Goal: Task Accomplishment & Management: Use online tool/utility

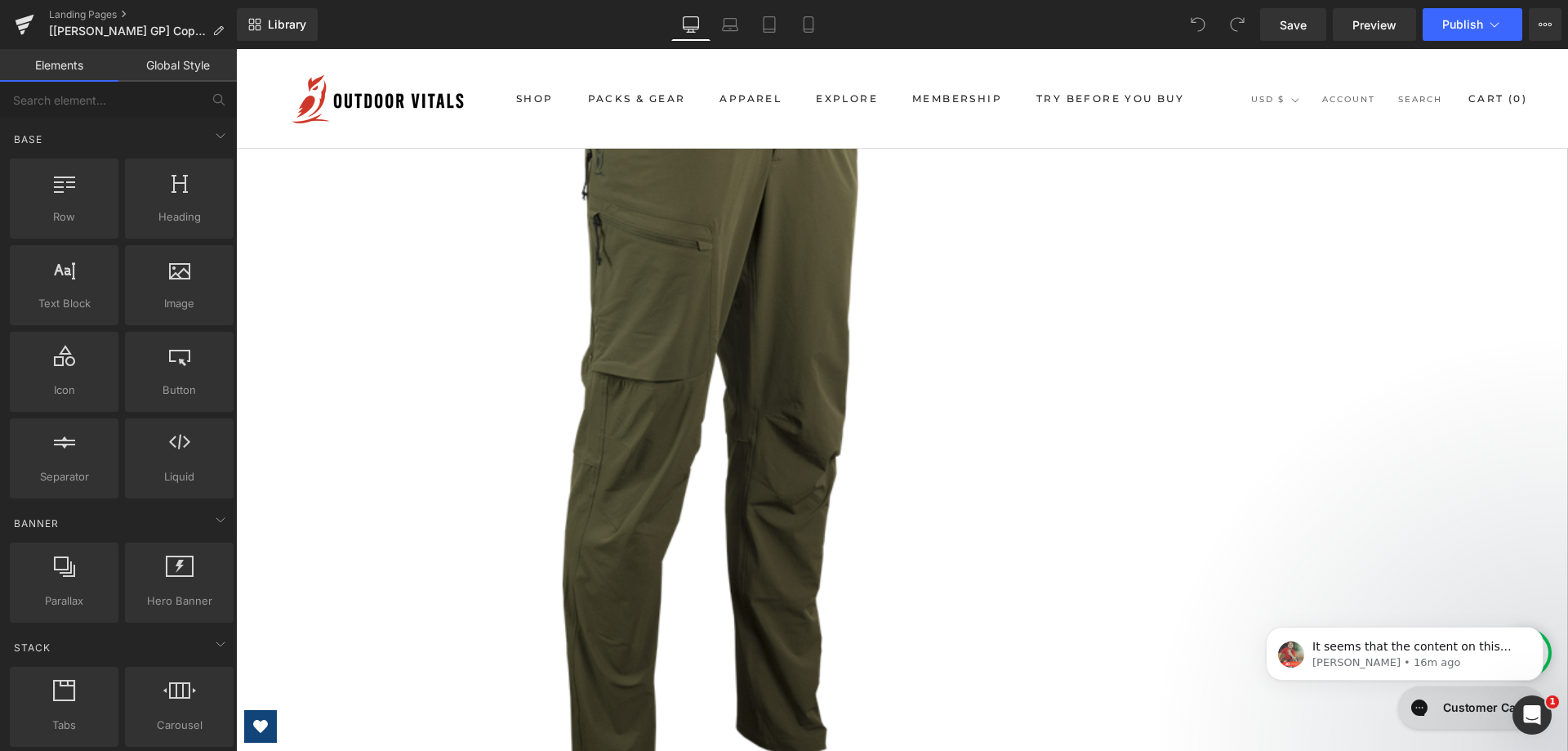
scroll to position [4413, 0]
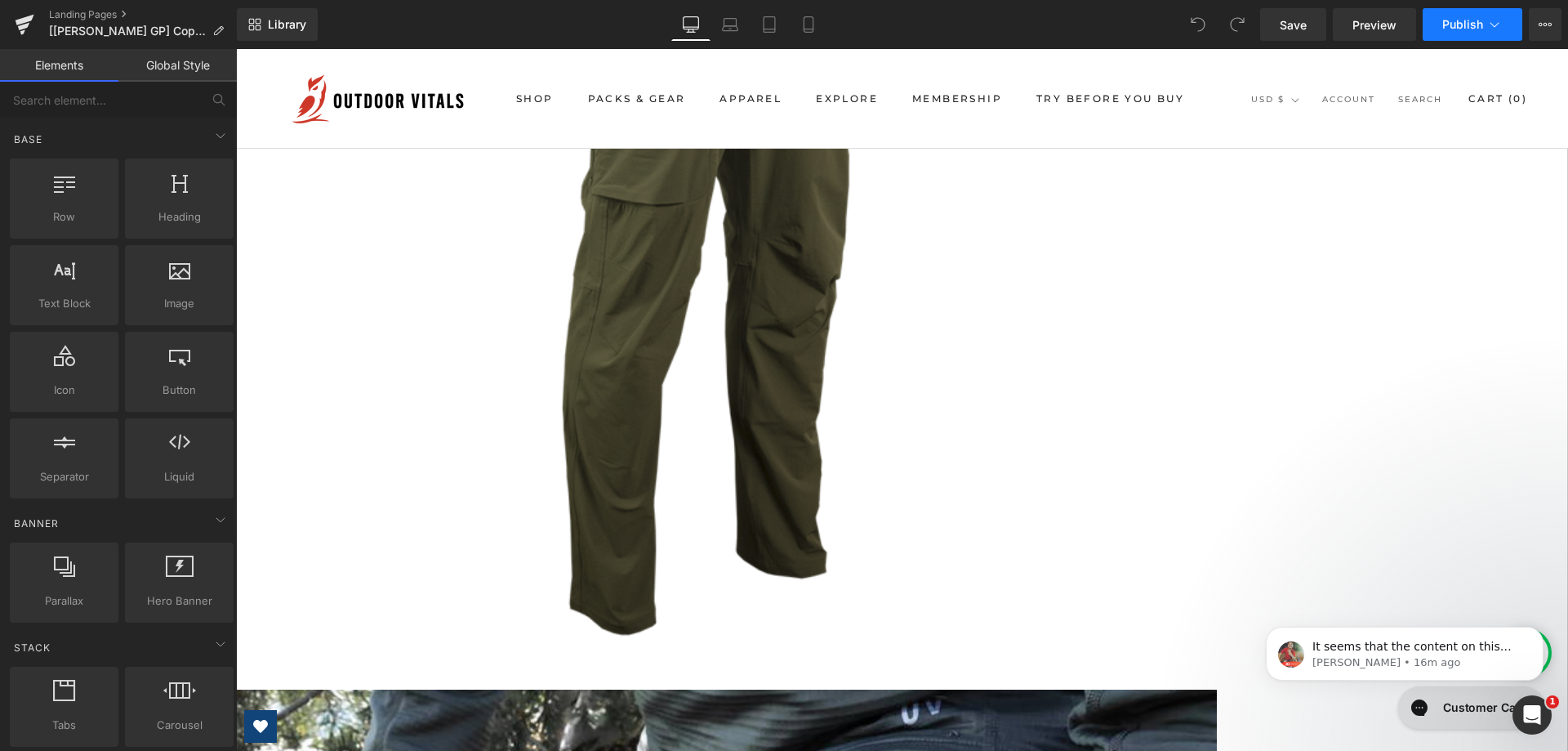
click at [1461, 23] on span "Publish" at bounding box center [1463, 25] width 41 height 13
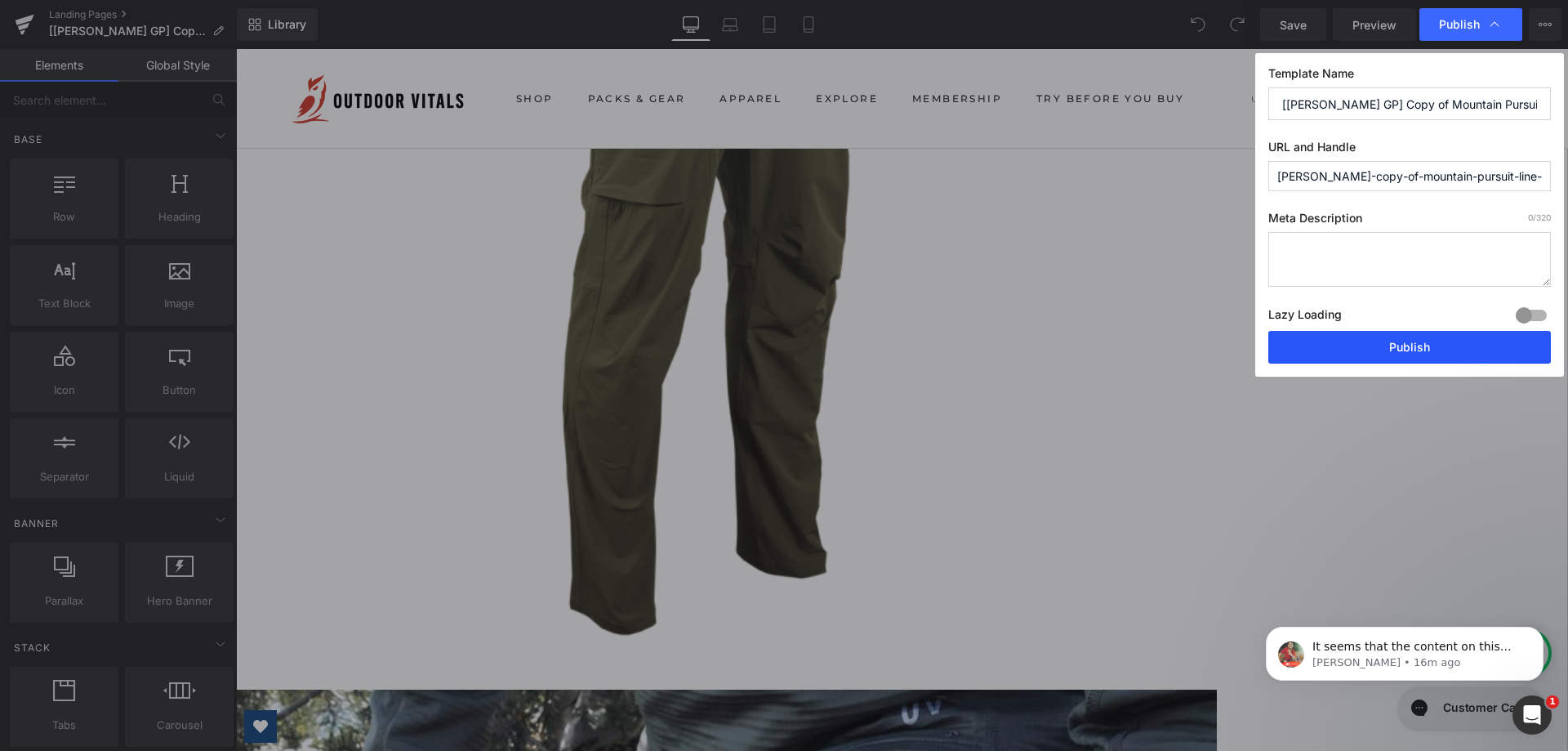
click at [1310, 344] on button "Publish" at bounding box center [1410, 347] width 283 height 33
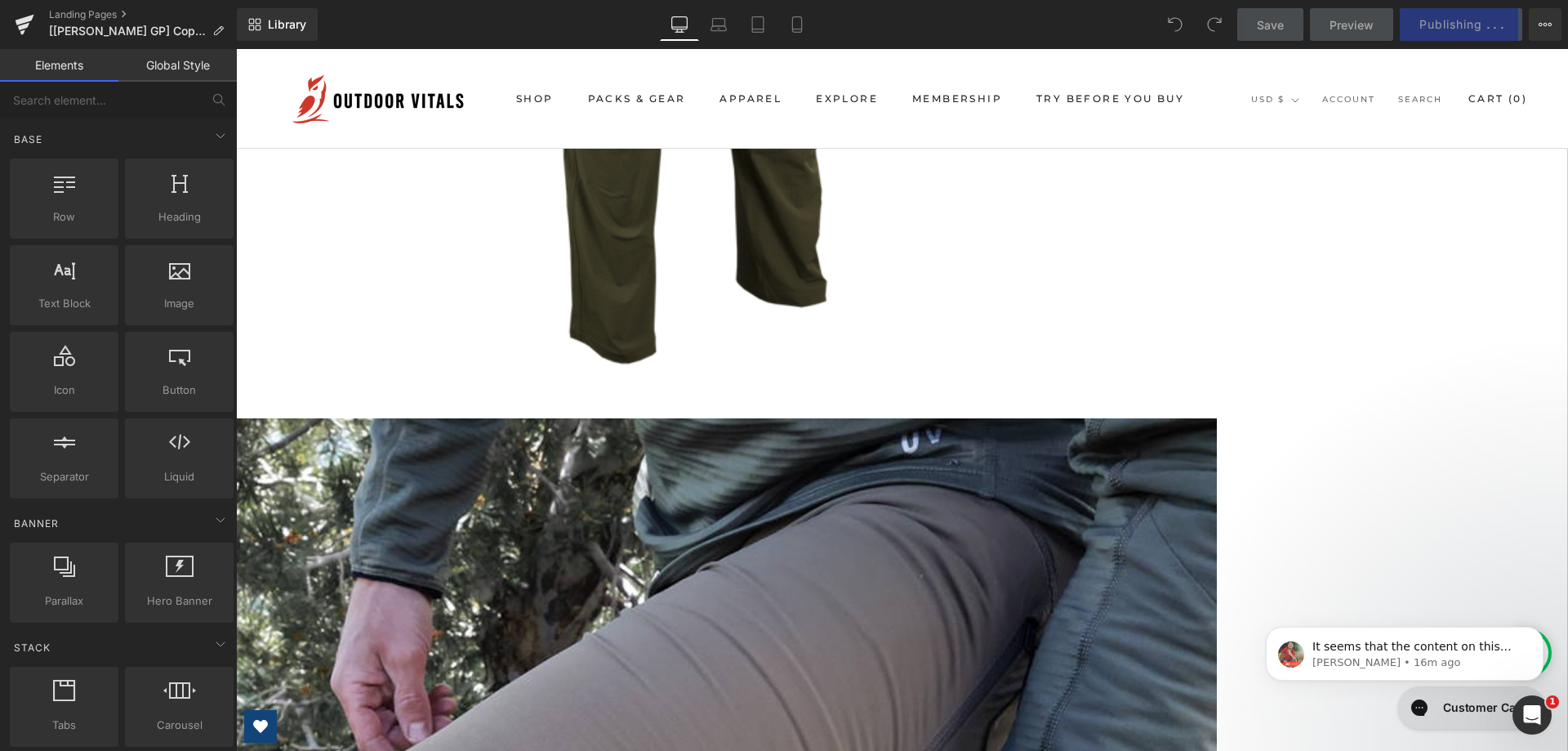
scroll to position [4659, 0]
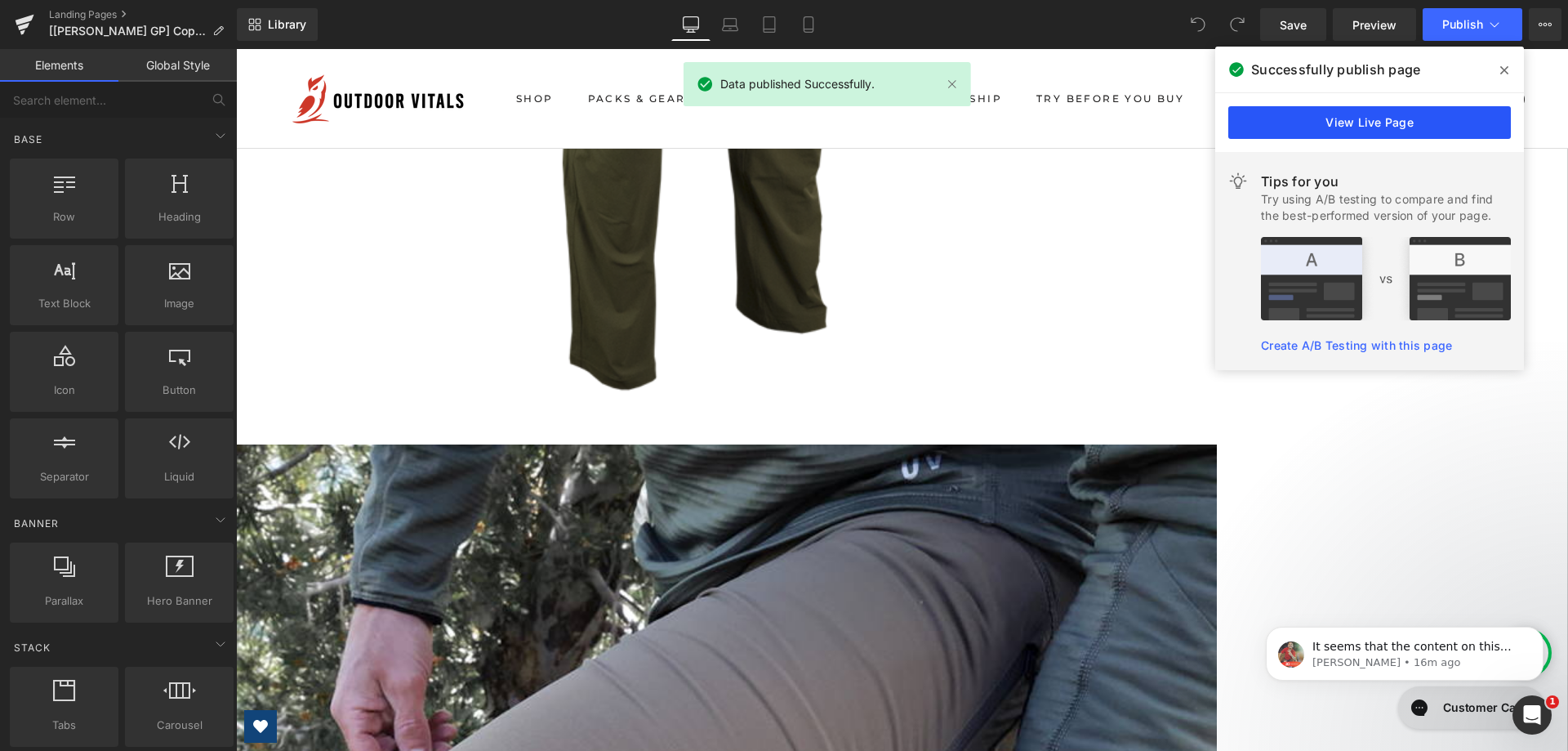
click at [1355, 129] on link "View Live Page" at bounding box center [1369, 123] width 283 height 33
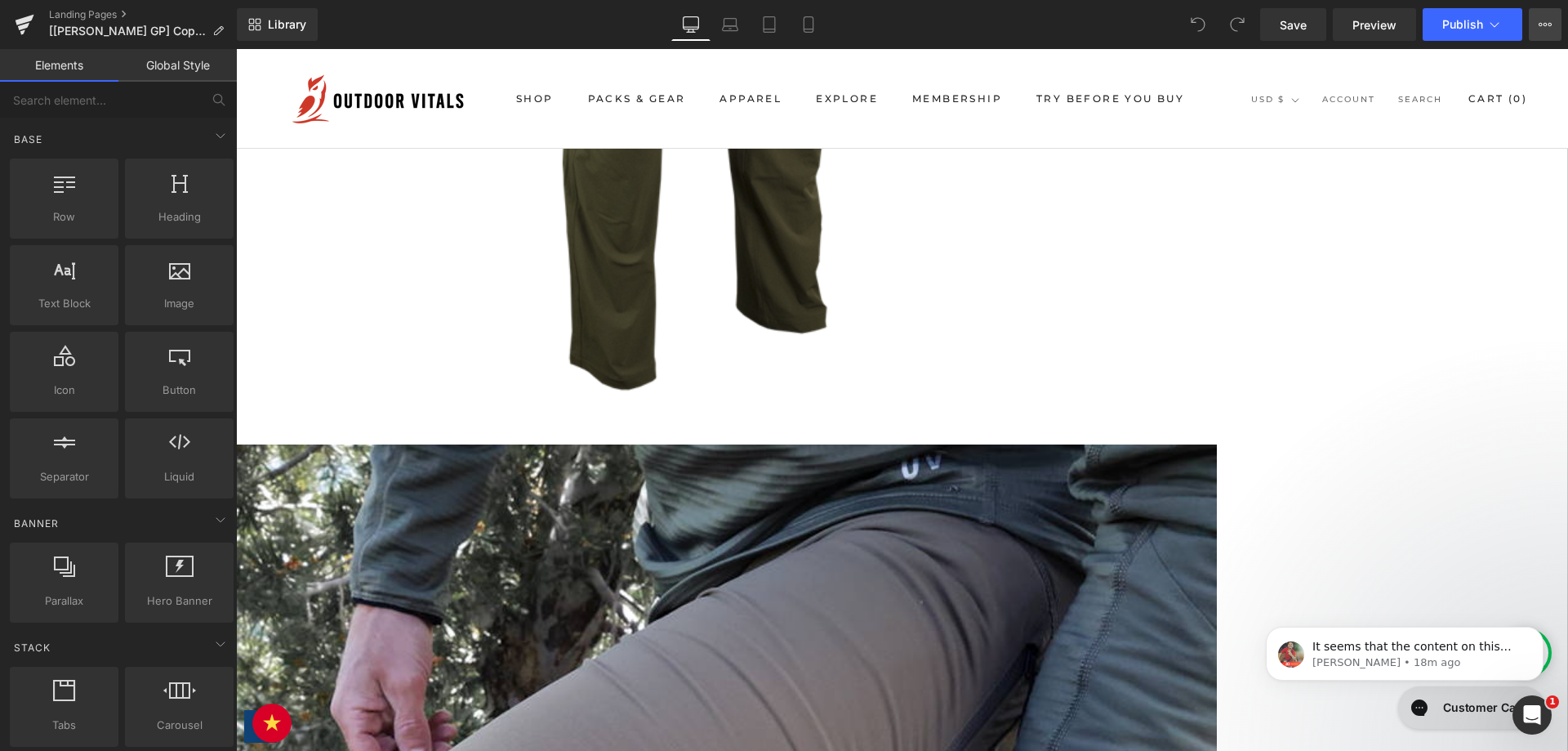
click at [1538, 18] on button "View Live Page View with current Template Save Template to Library Schedule Pub…" at bounding box center [1546, 25] width 33 height 33
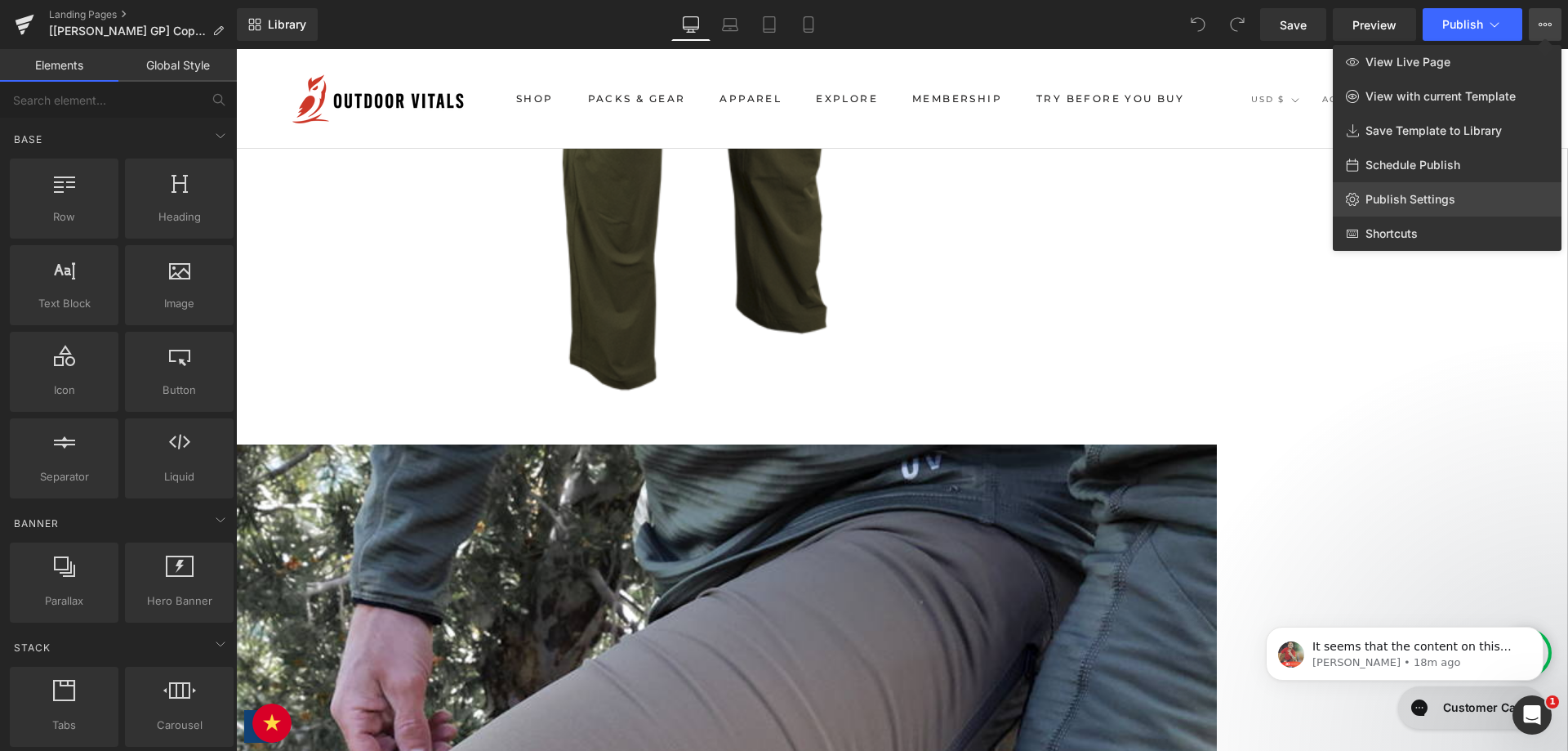
click at [1425, 195] on span "Publish Settings" at bounding box center [1411, 199] width 90 height 15
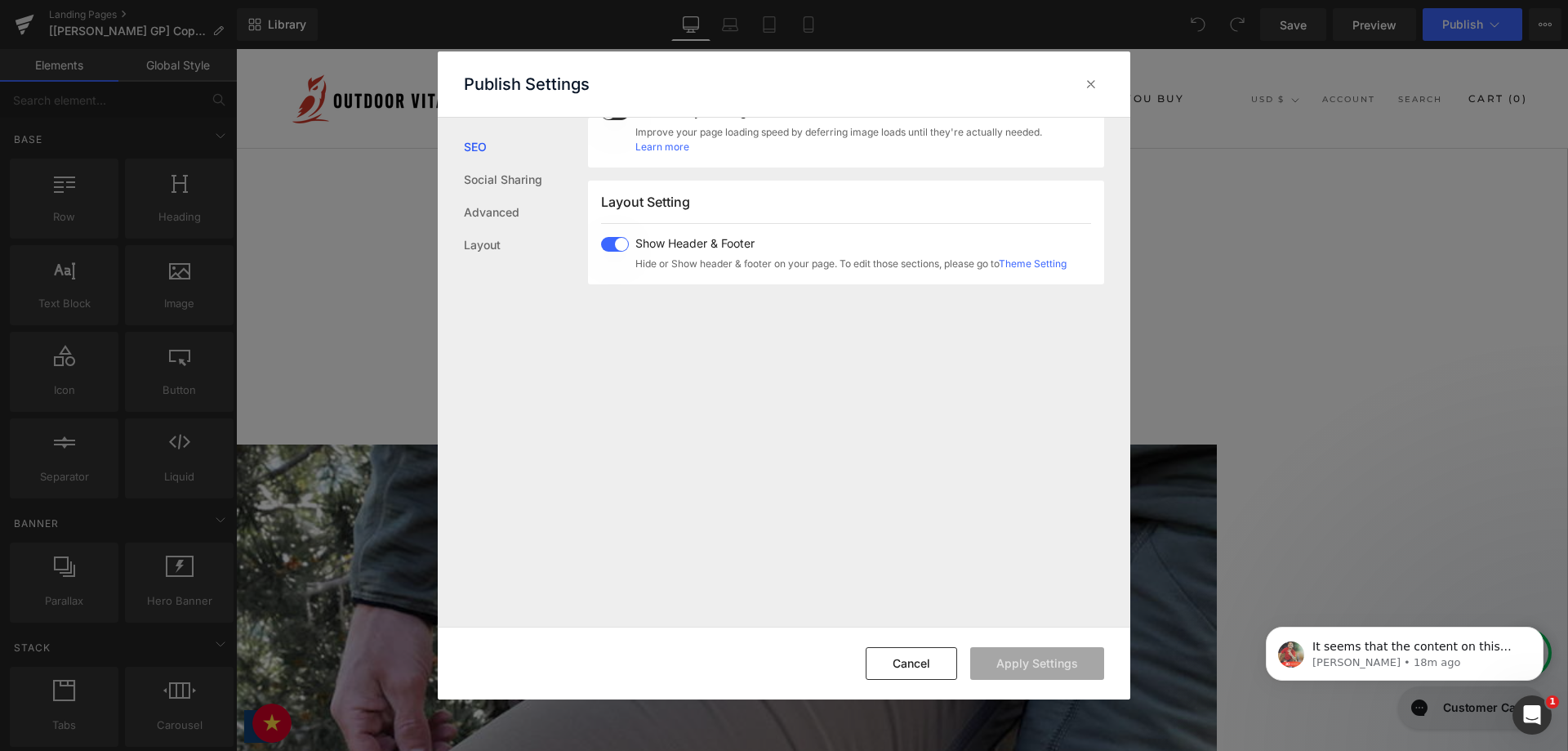
scroll to position [1008, 0]
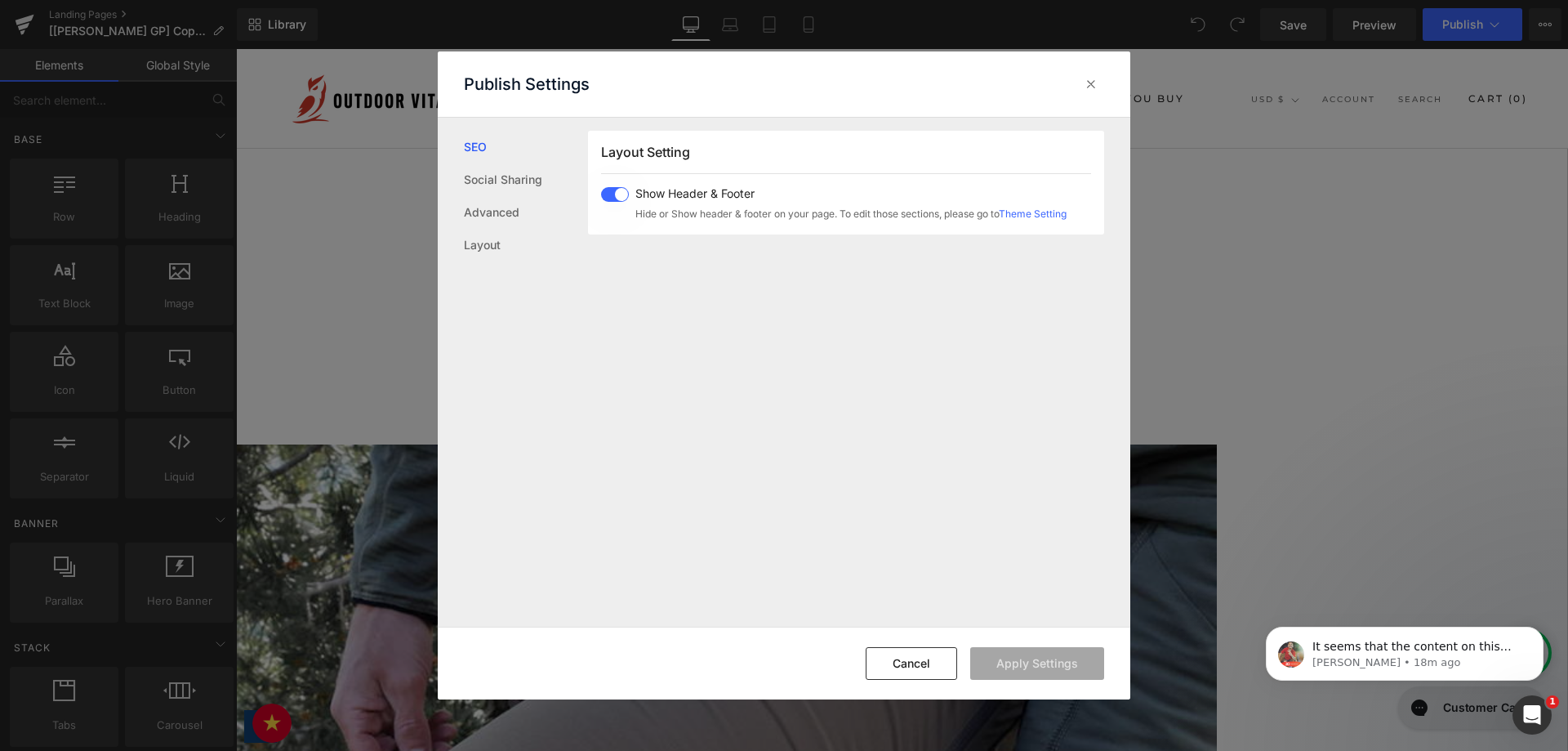
drag, startPoint x: 625, startPoint y: 176, endPoint x: 623, endPoint y: 187, distance: 11.2
click at [623, 177] on div "Layout Setting Show Header & Footer Hide or Show header & footer on your page. …" at bounding box center [846, 183] width 517 height 104
click at [621, 192] on span at bounding box center [615, 195] width 28 height 15
click at [1041, 677] on button "Apply Settings" at bounding box center [1037, 664] width 134 height 33
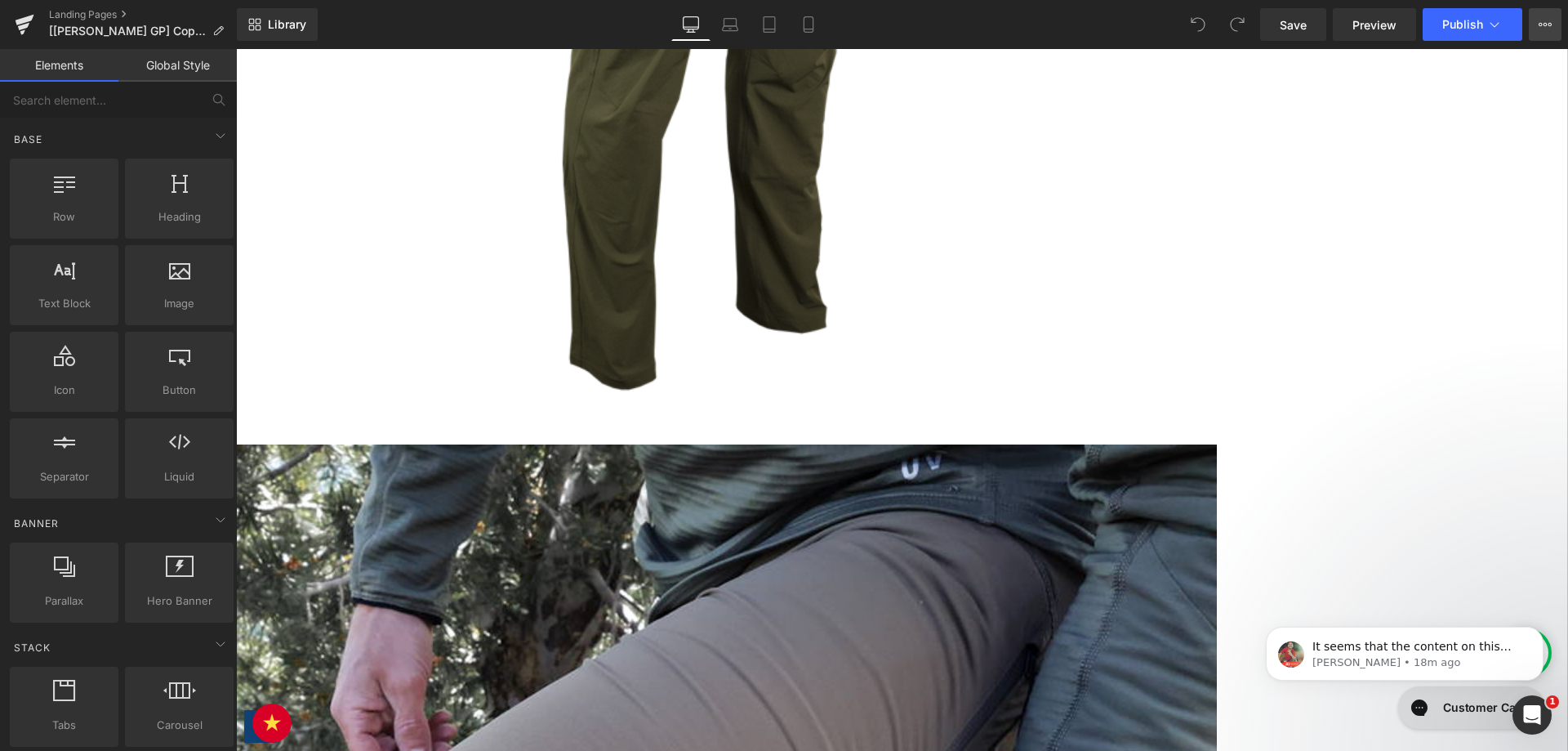
click at [1536, 31] on button "View Live Page View with current Template Save Template to Library Schedule Pub…" at bounding box center [1546, 25] width 33 height 33
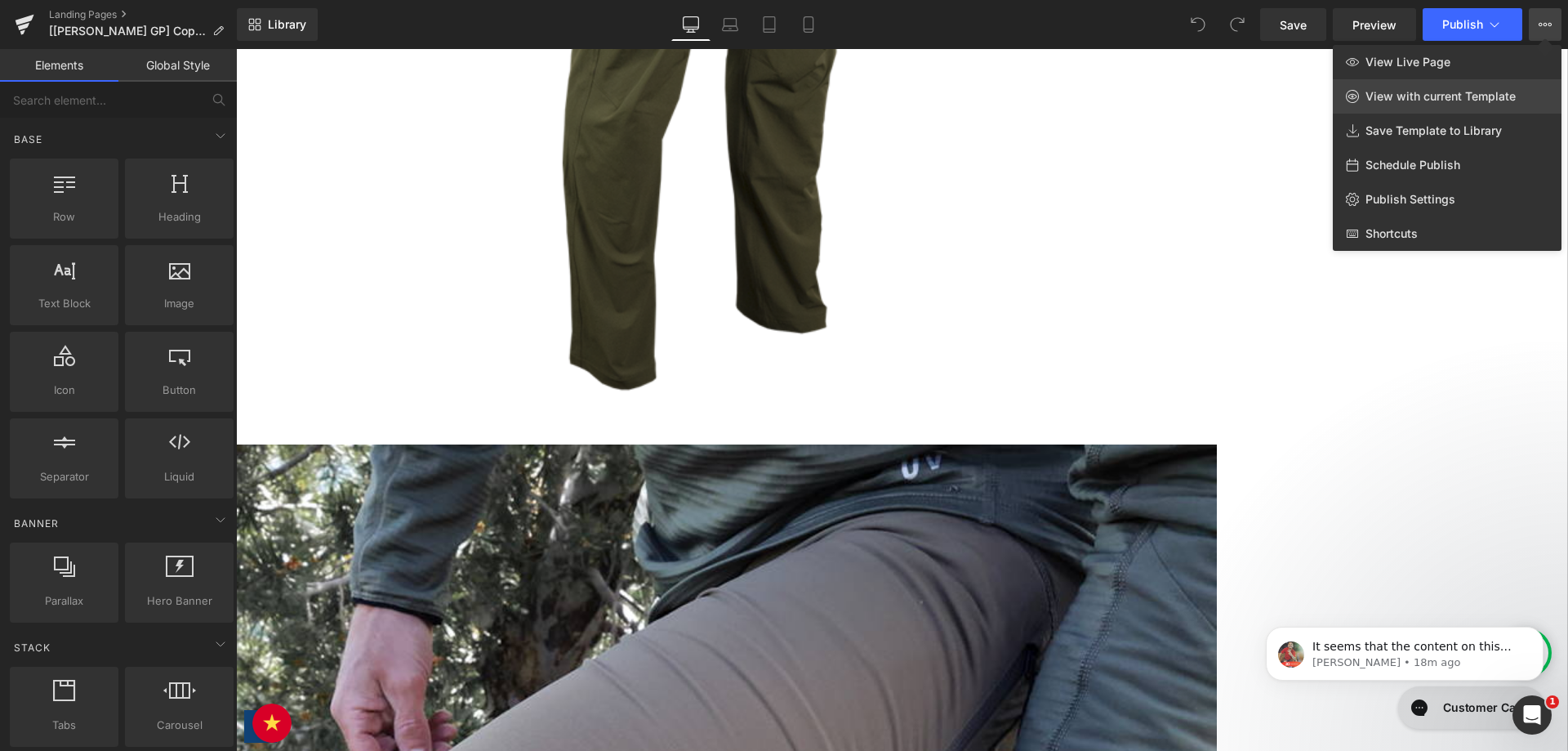
click at [1441, 104] on link "View with current Template" at bounding box center [1448, 96] width 229 height 35
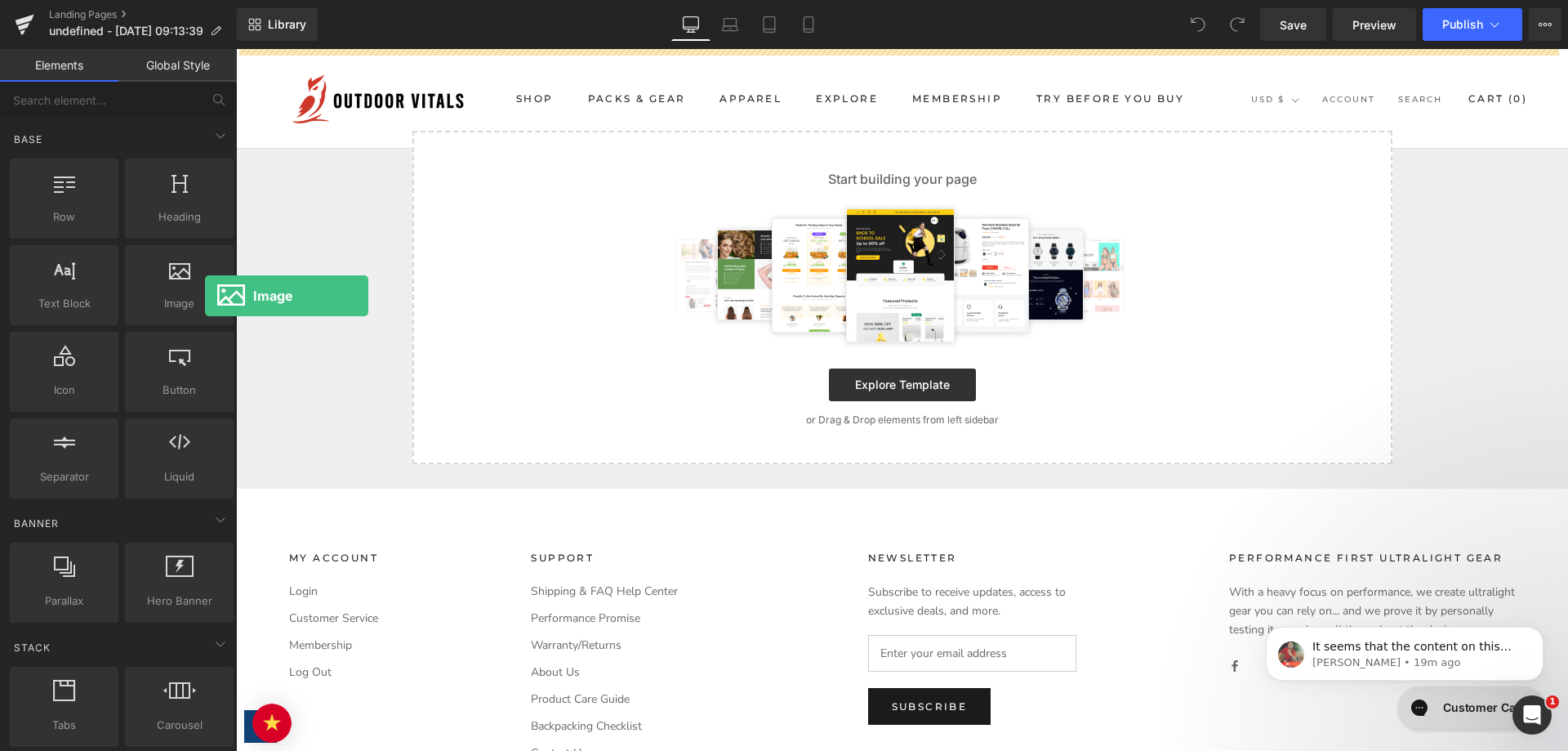
drag, startPoint x: 423, startPoint y: 345, endPoint x: 1080, endPoint y: 156, distance: 683.6
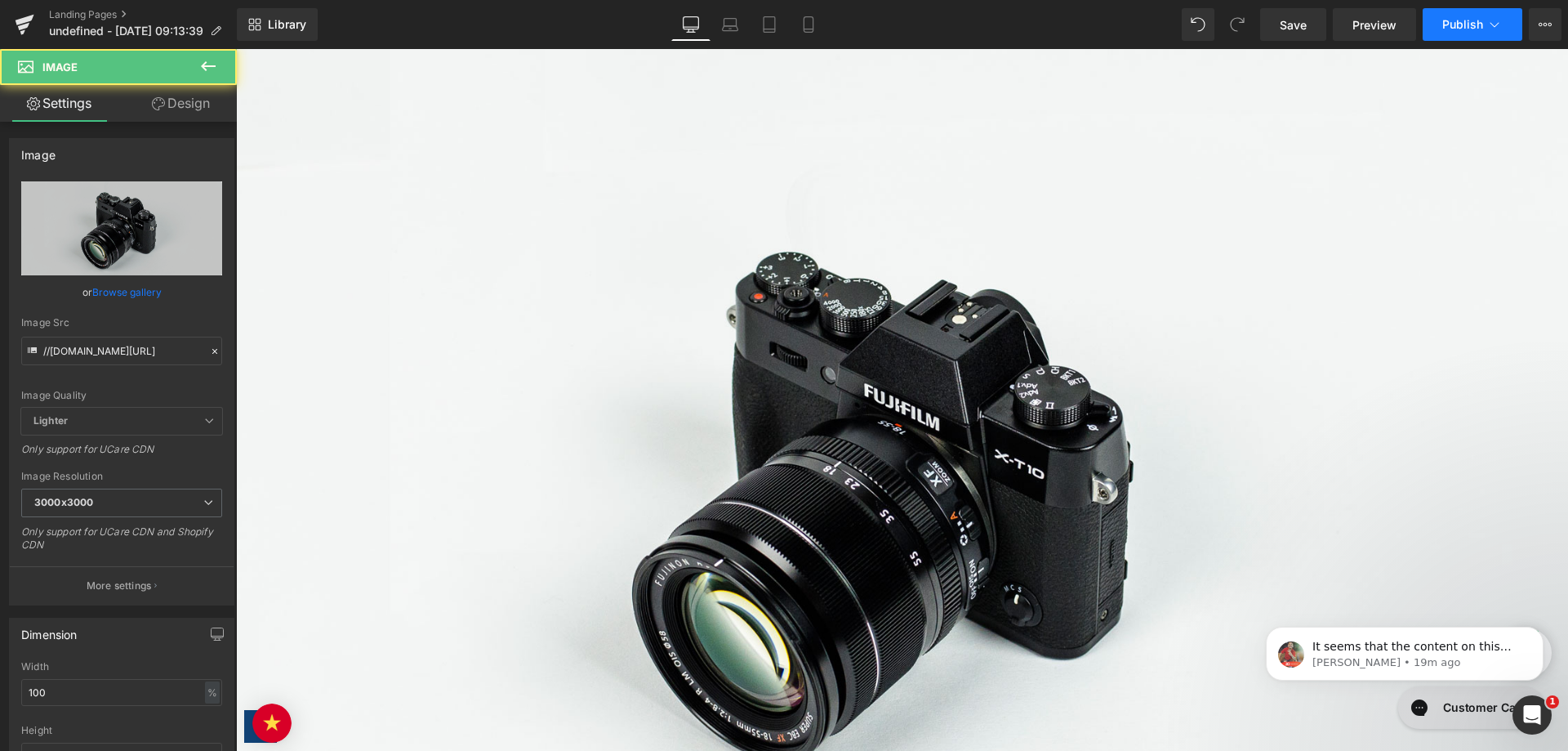
click at [1466, 21] on span "Publish" at bounding box center [1463, 25] width 41 height 13
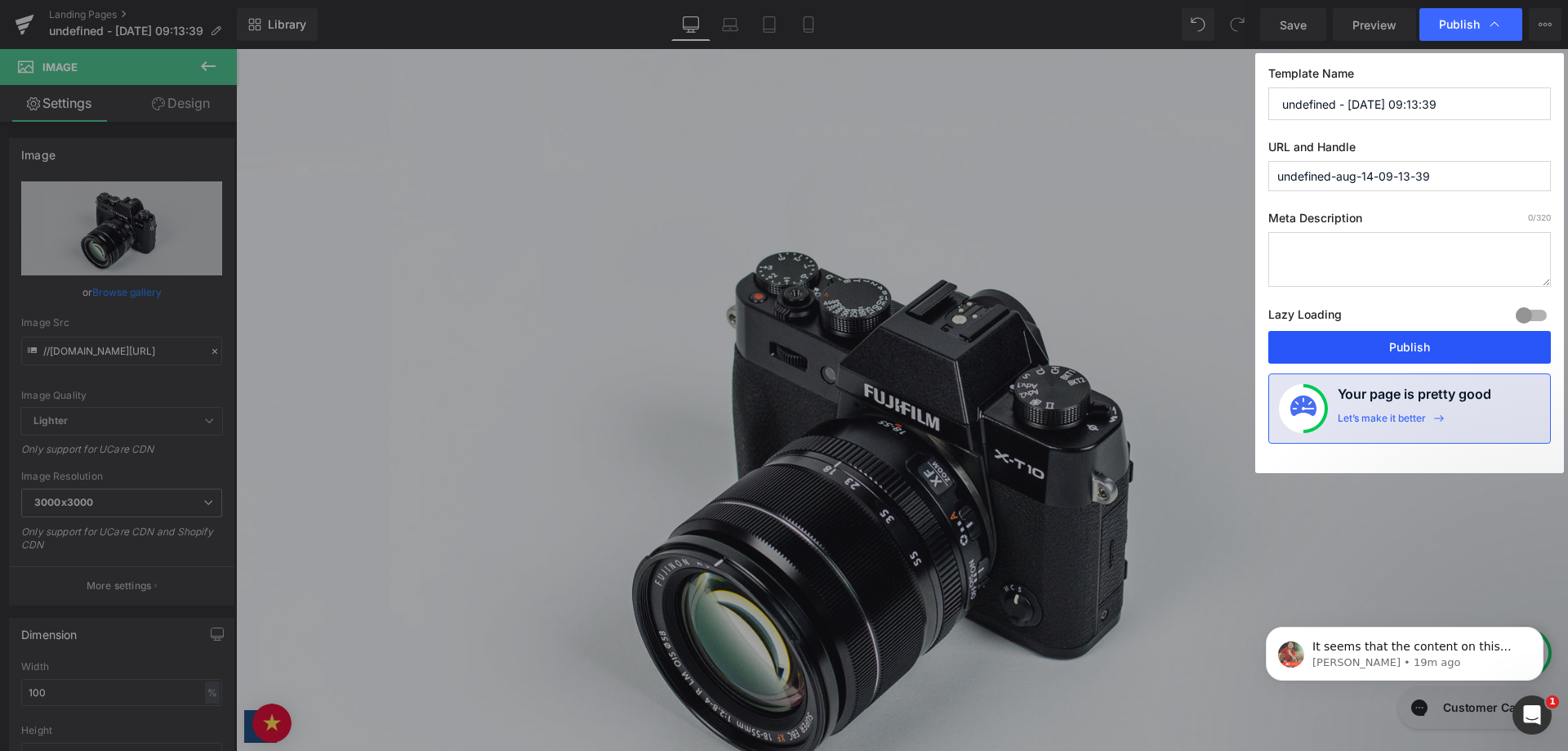
click at [1330, 350] on button "Publish" at bounding box center [1410, 347] width 283 height 33
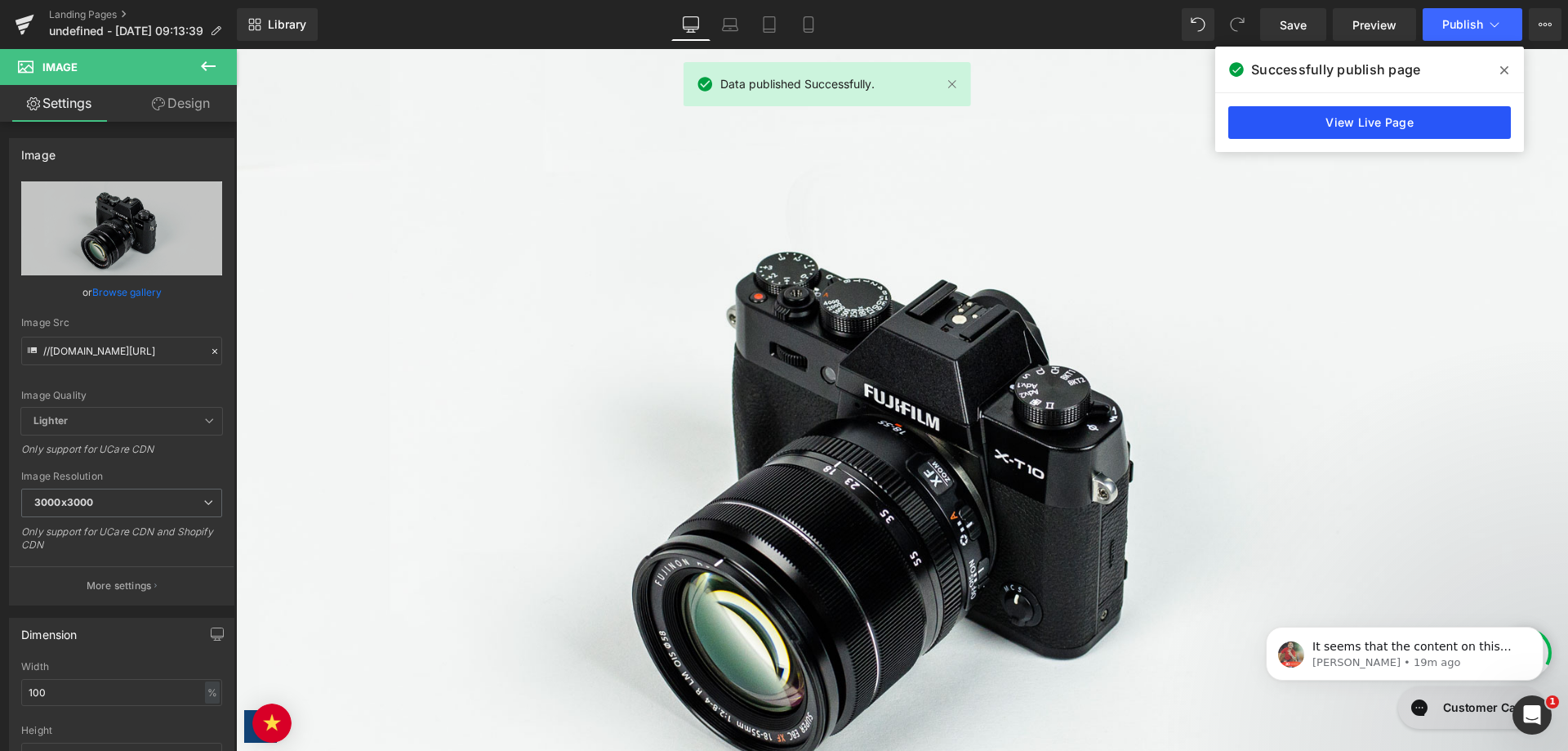
click at [1374, 122] on link "View Live Page" at bounding box center [1369, 123] width 283 height 33
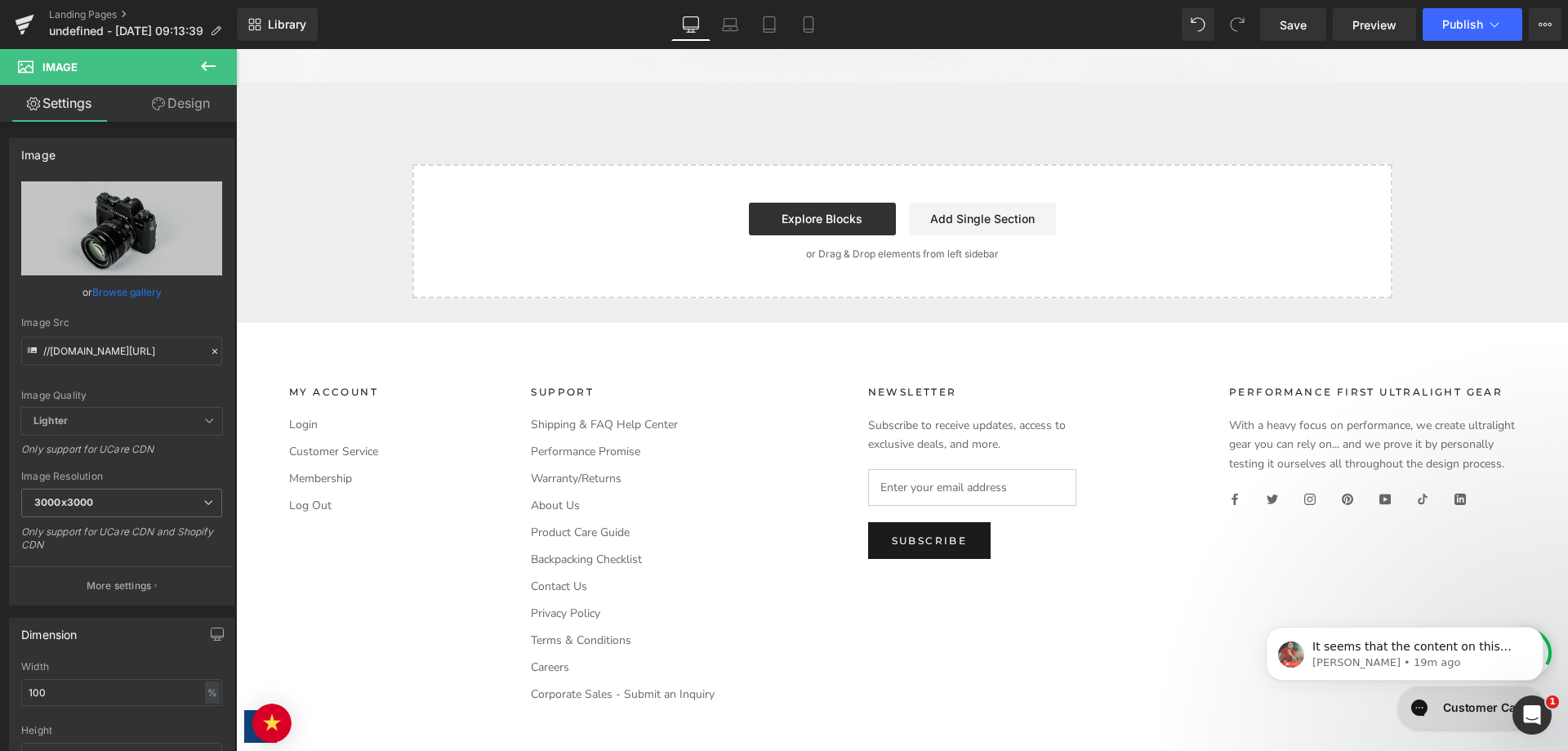
scroll to position [981, 0]
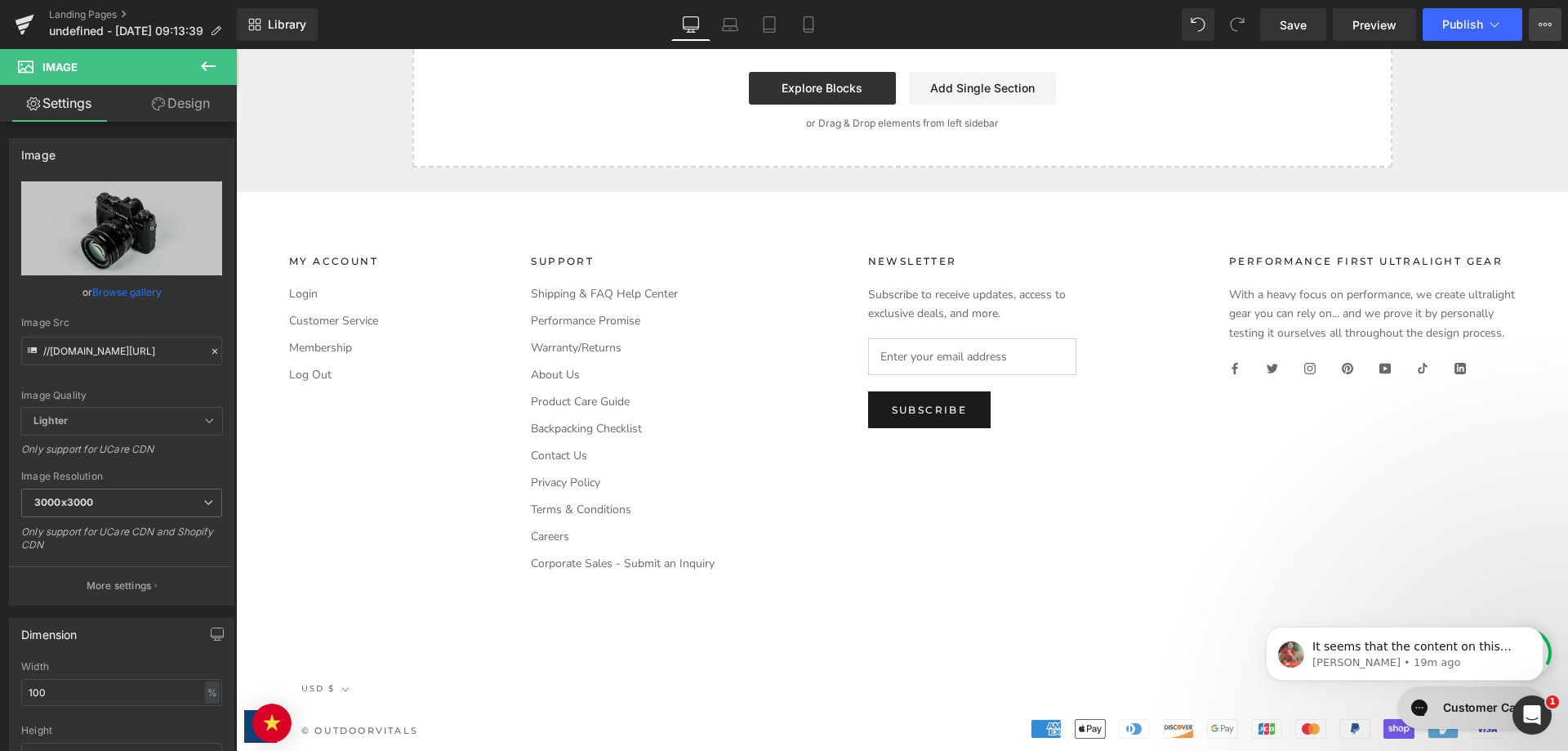
click at [1549, 25] on icon at bounding box center [1551, 25] width 4 height 3
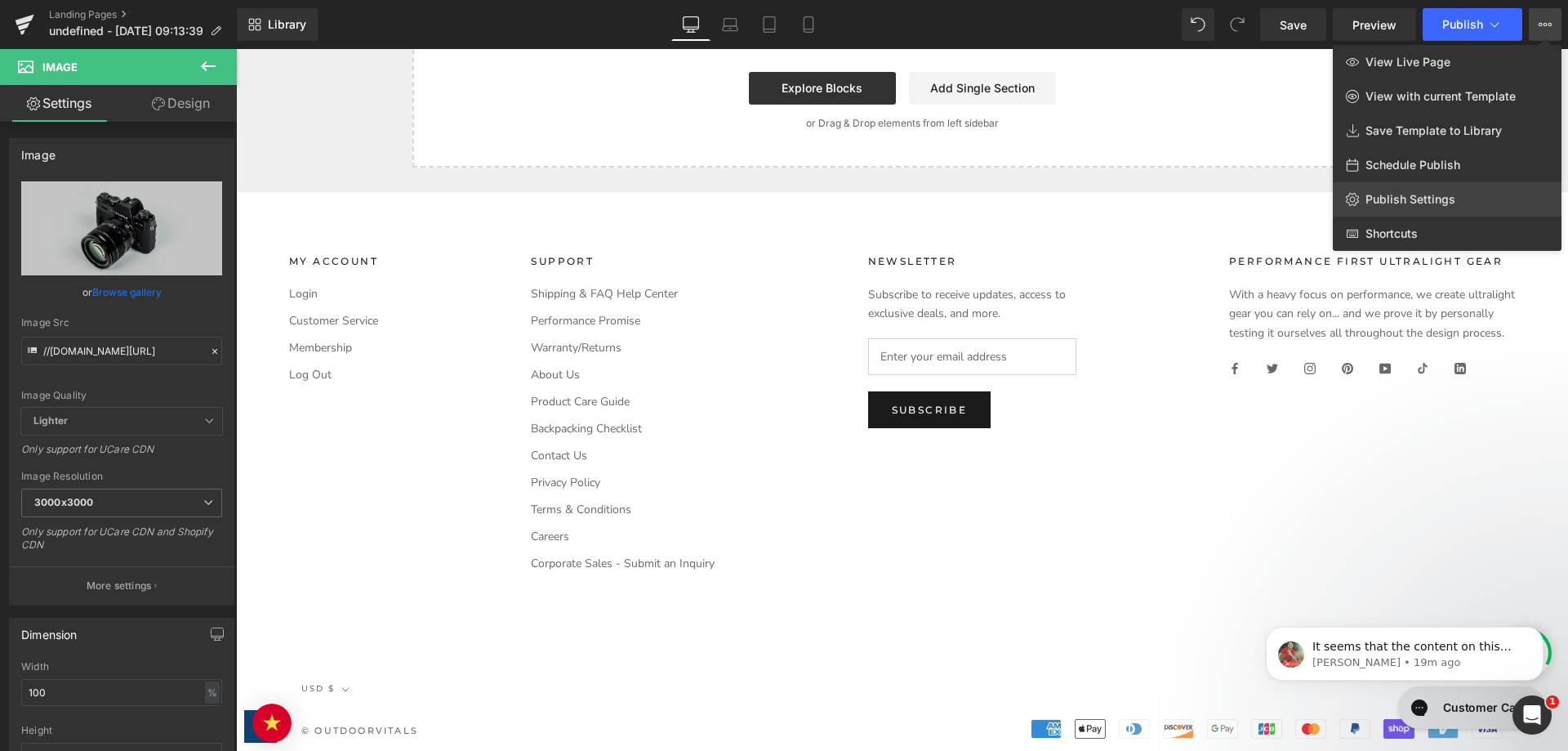
click at [1407, 197] on span "Publish Settings" at bounding box center [1411, 199] width 90 height 15
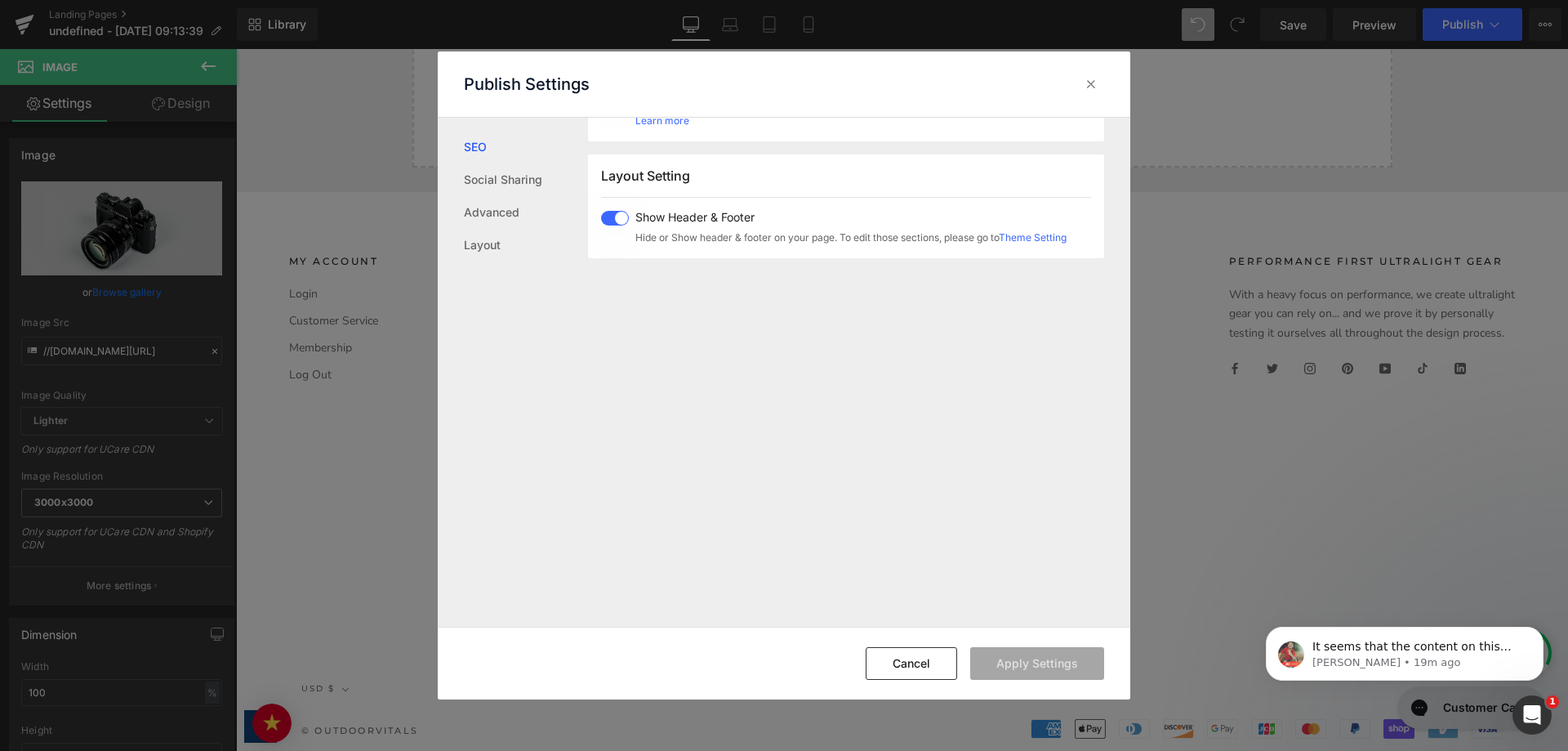
scroll to position [974, 0]
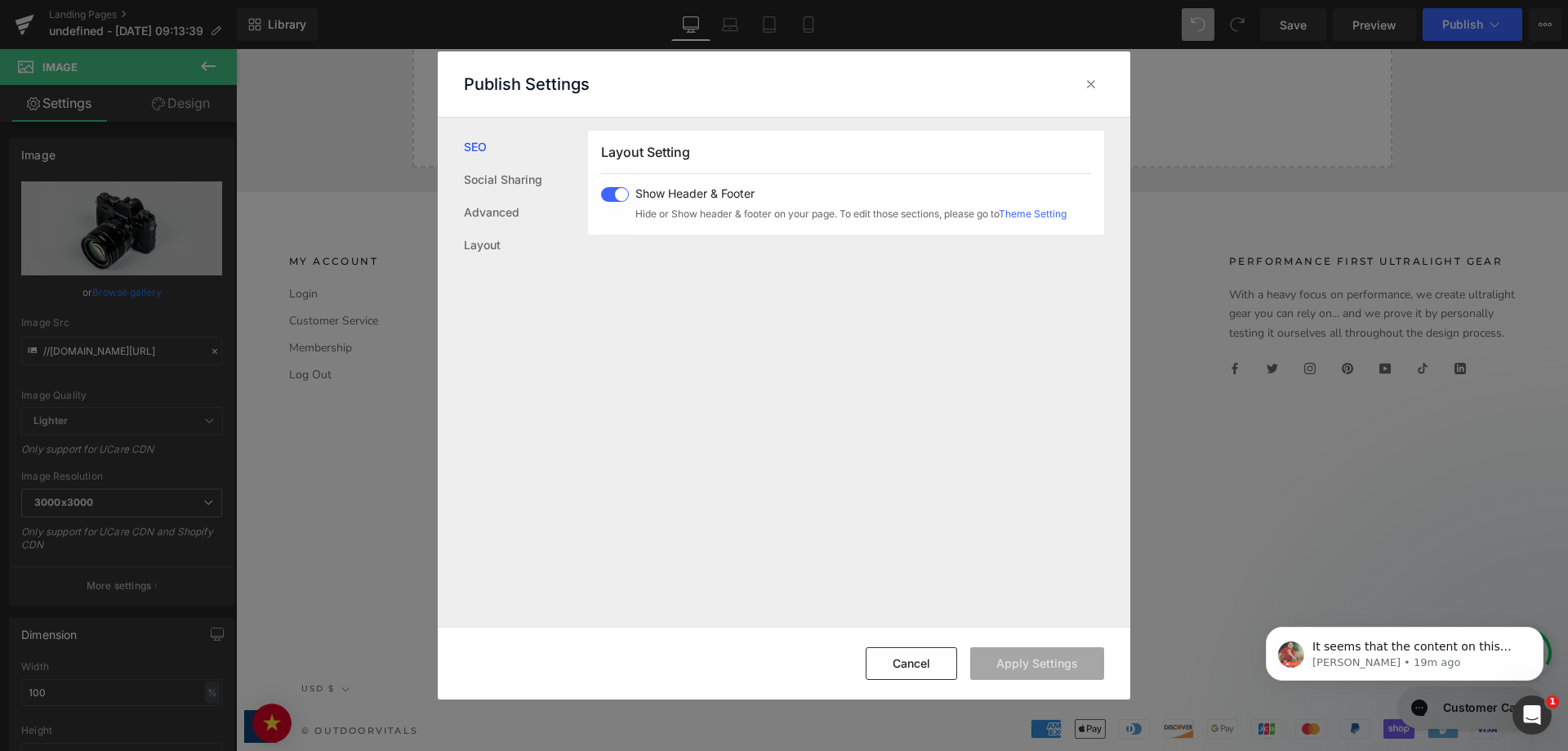
click at [696, 187] on span "Show Header & Footer" at bounding box center [850, 194] width 431 height 13
click at [1041, 652] on button "Apply Settings" at bounding box center [1037, 664] width 134 height 33
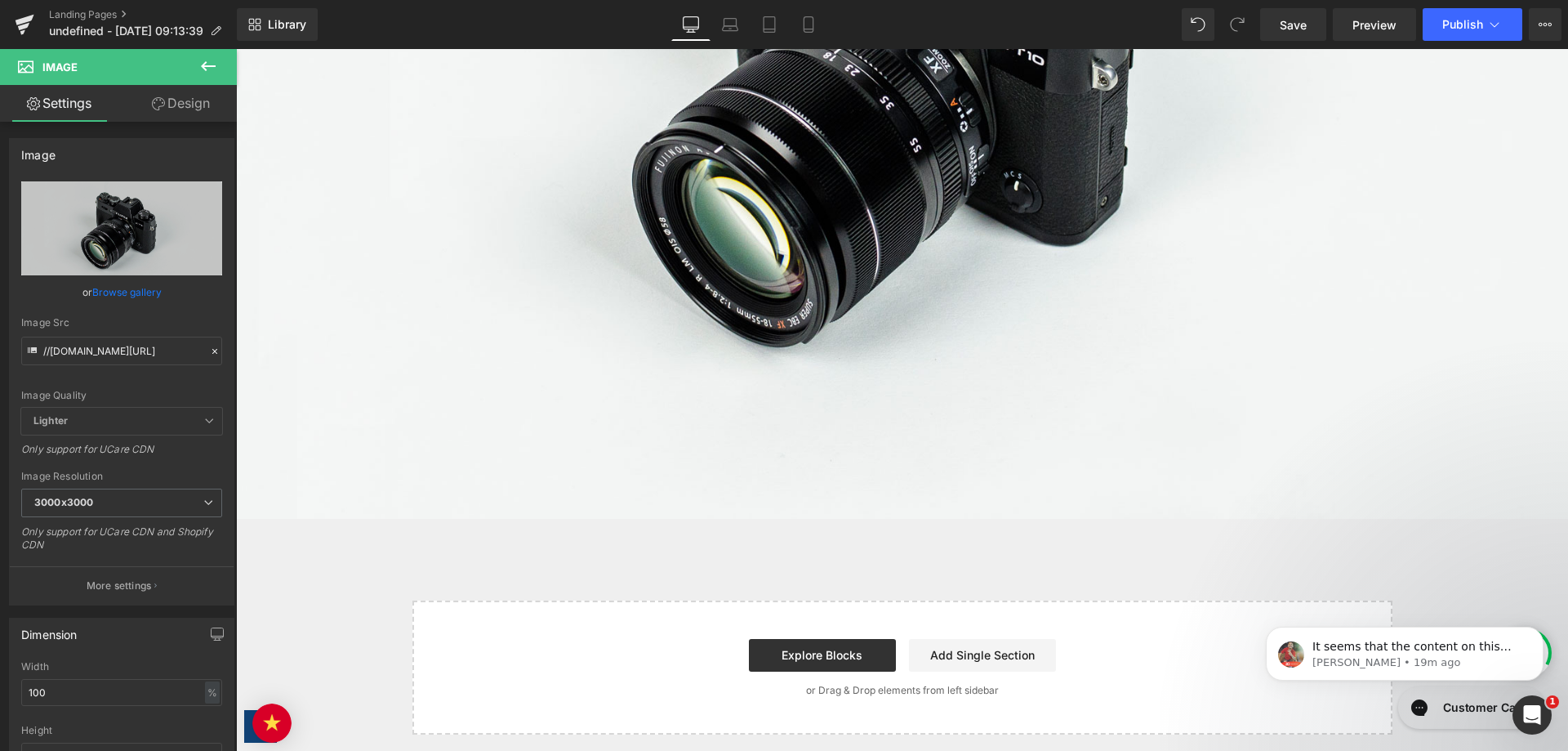
click at [1538, 26] on button "View Live Page View with current Template Save Template to Library Schedule Pub…" at bounding box center [1546, 25] width 33 height 33
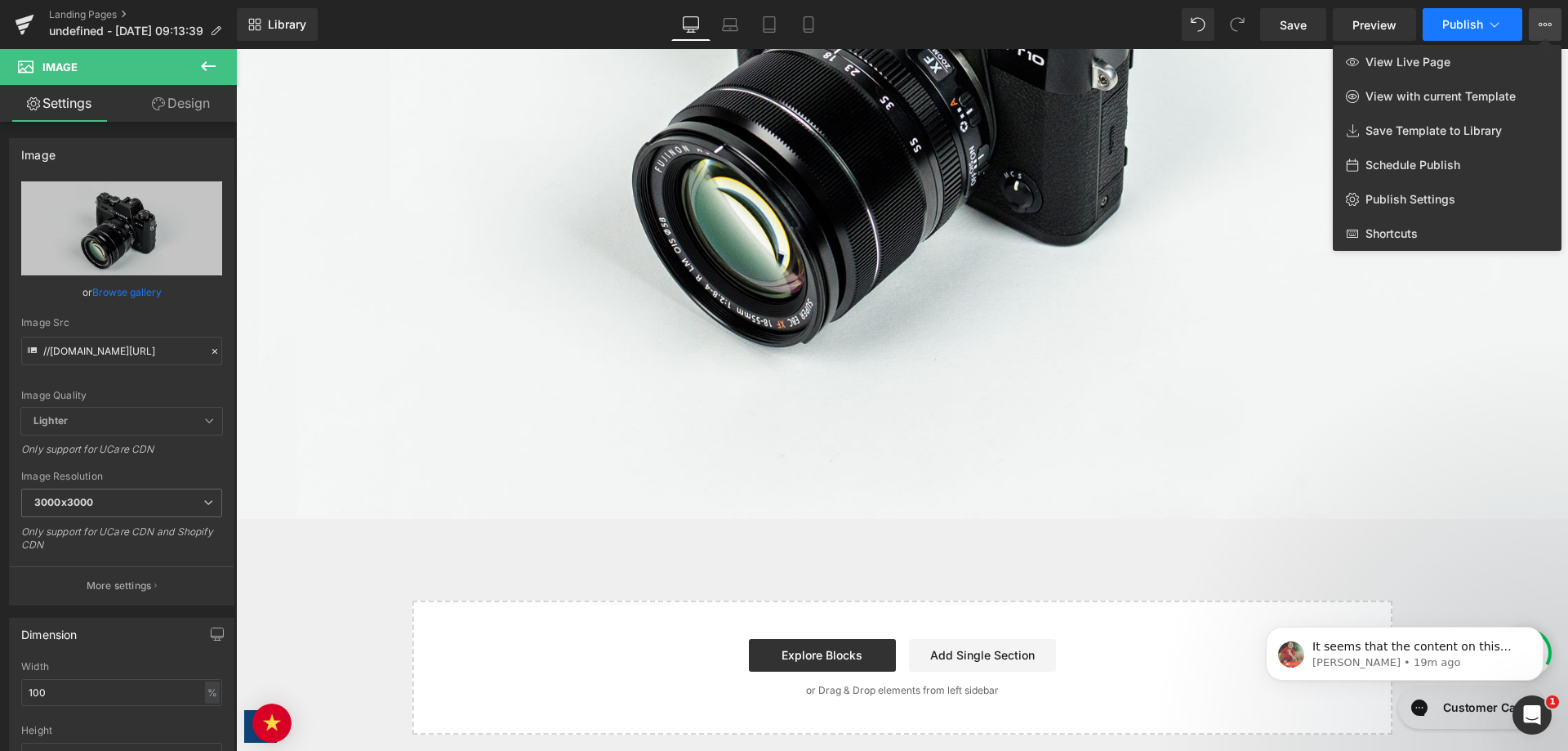
click at [1452, 19] on span "Publish" at bounding box center [1463, 25] width 41 height 13
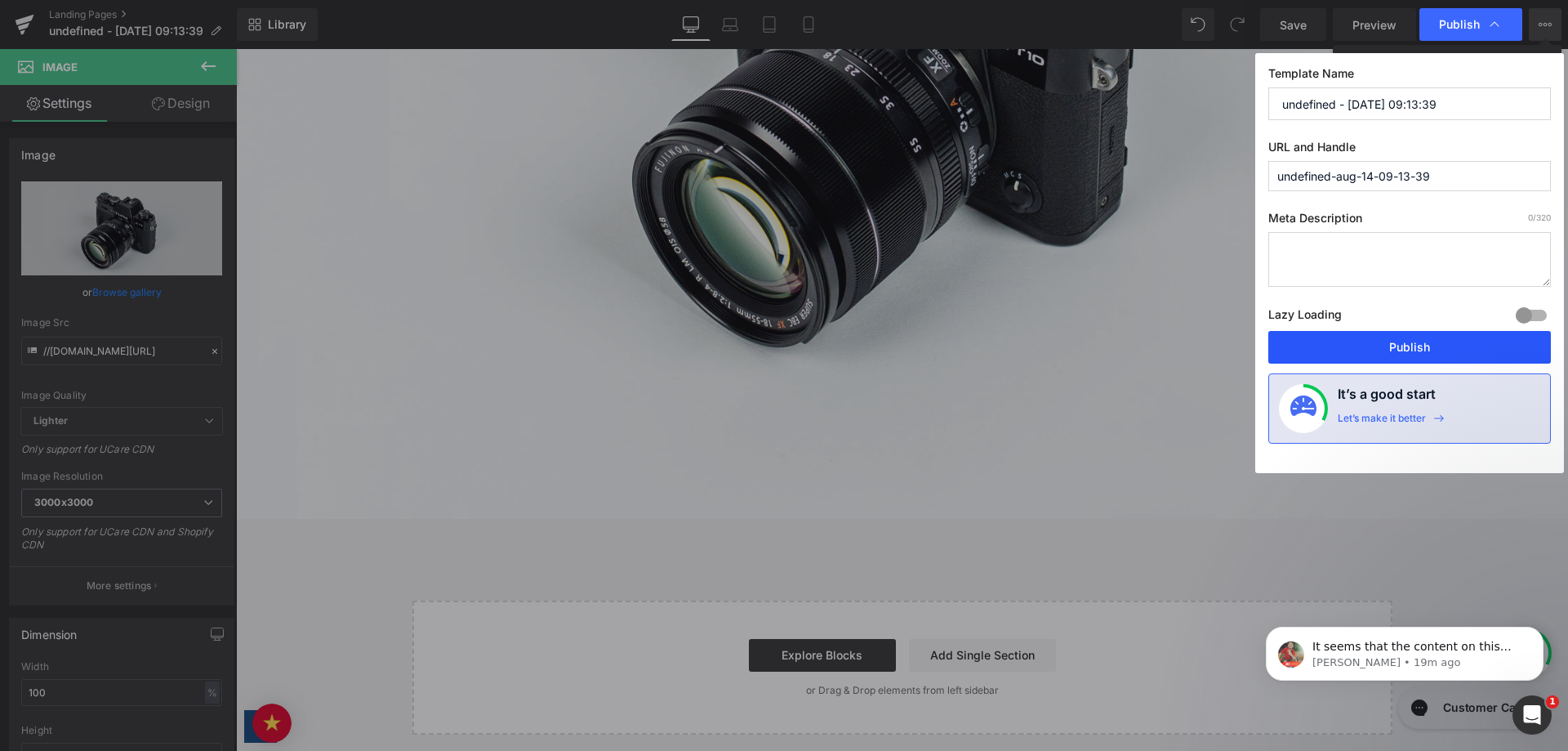
click at [1361, 350] on button "Publish" at bounding box center [1410, 347] width 283 height 33
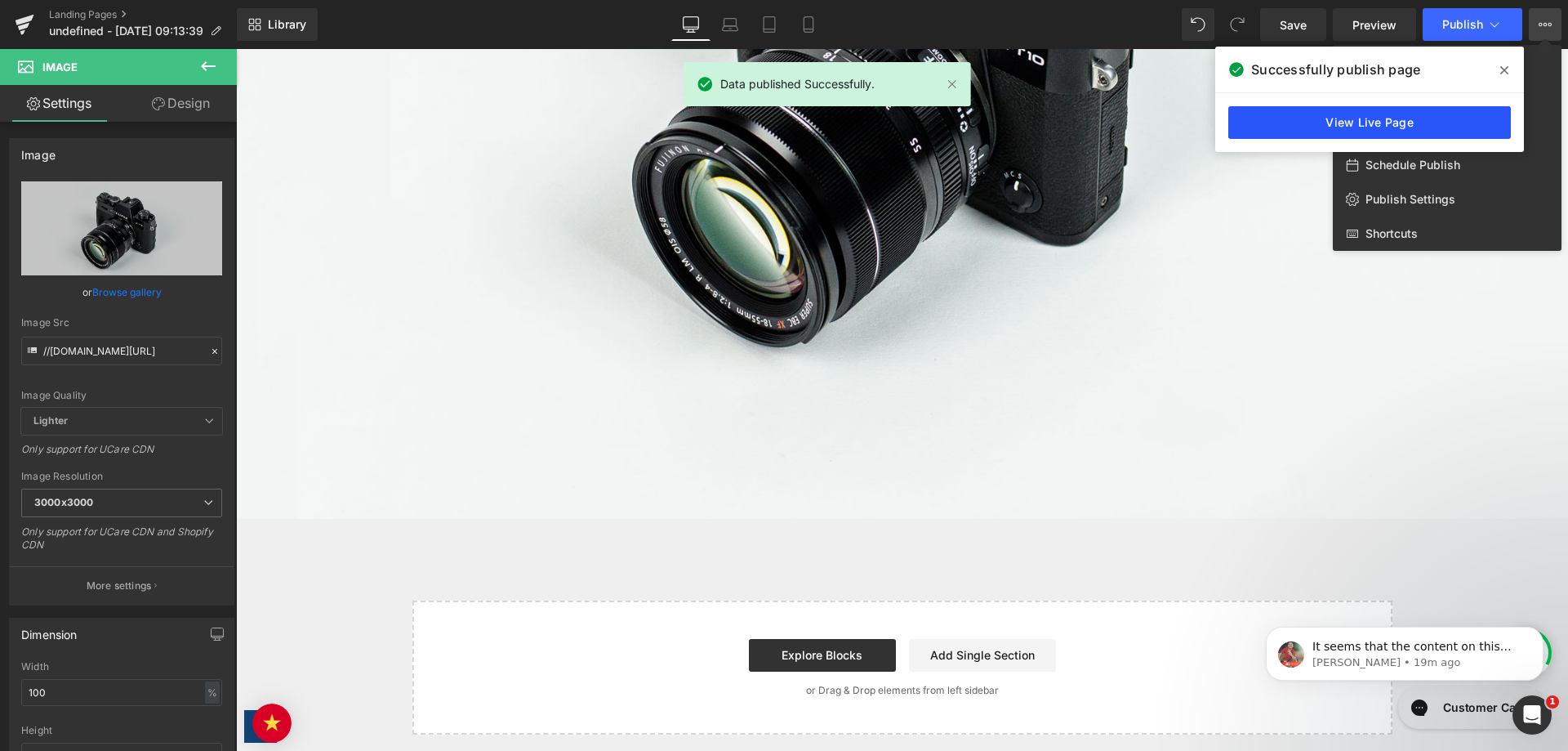
click at [1398, 114] on link "View Live Page" at bounding box center [1369, 123] width 283 height 33
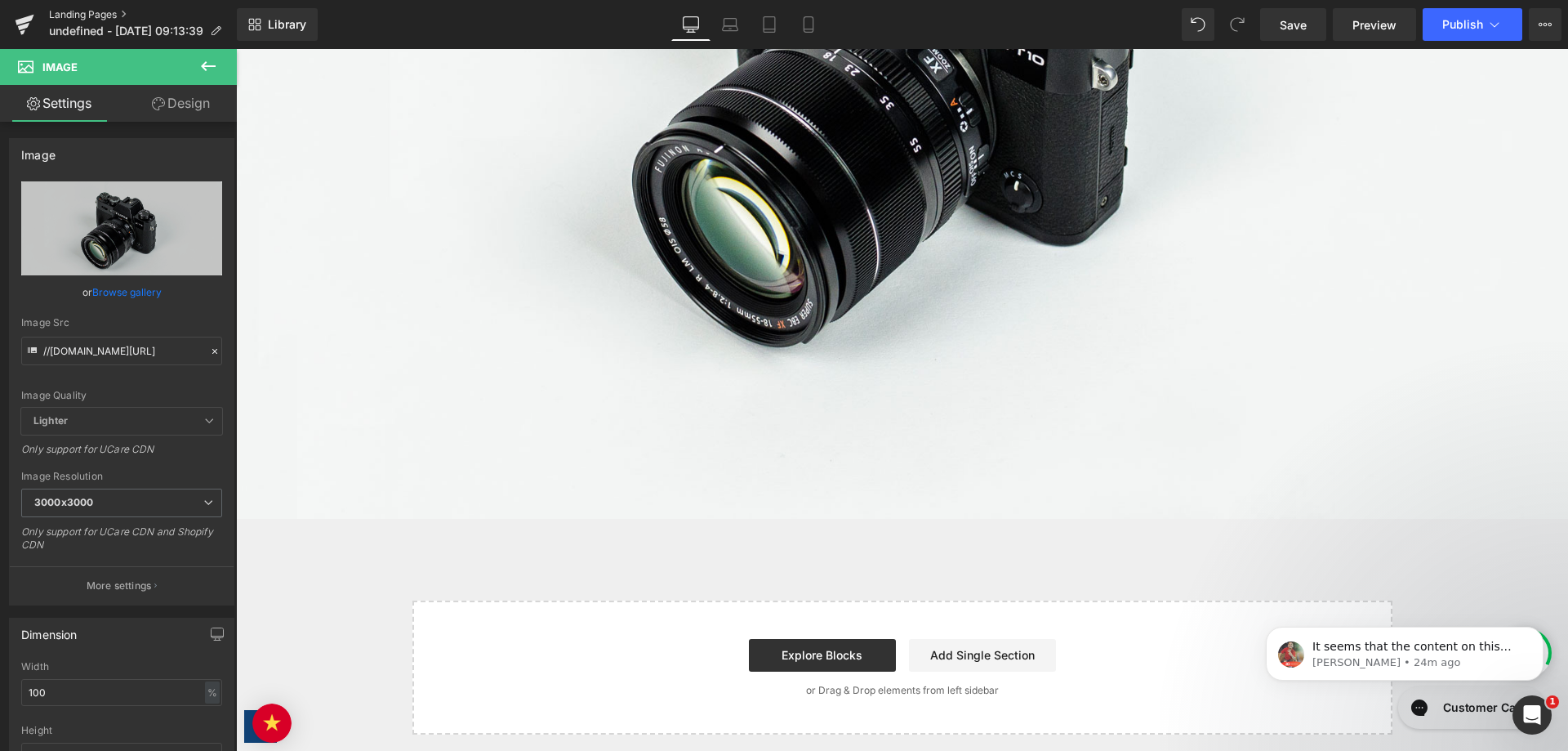
click at [107, 16] on link "Landing Pages" at bounding box center [143, 15] width 188 height 13
